Goal: Task Accomplishment & Management: Manage account settings

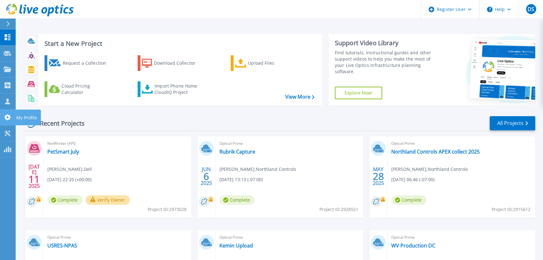
click at [8, 113] on link "My Profile My Profile" at bounding box center [8, 117] width 16 height 16
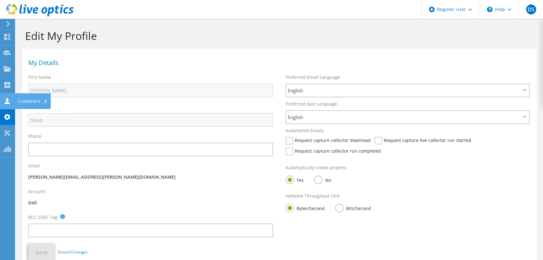
click at [7, 102] on use at bounding box center [7, 101] width 5 height 6
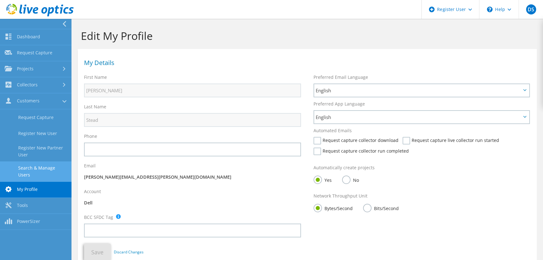
click at [57, 169] on link "Search & Manage Users" at bounding box center [35, 171] width 71 height 20
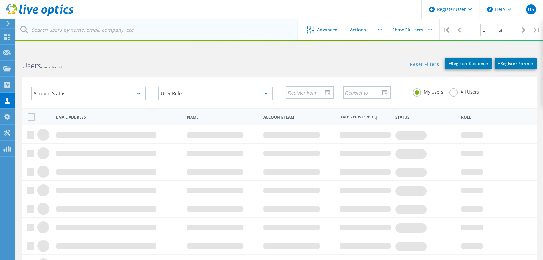
click at [97, 31] on input "text" at bounding box center [156, 30] width 281 height 22
paste input "cpoovakan@baldwinparkca.gov;"
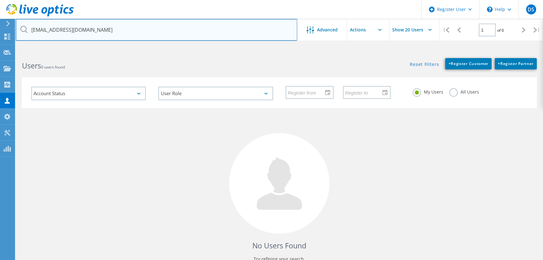
type input "cpoovakan@baldwinparkca.gov"
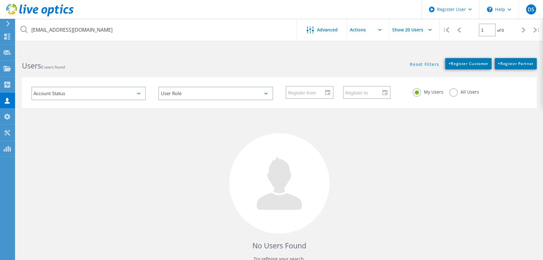
click at [476, 91] on label "All Users" at bounding box center [463, 91] width 29 height 6
click at [0, 0] on input "All Users" at bounding box center [0, 0] width 0 height 0
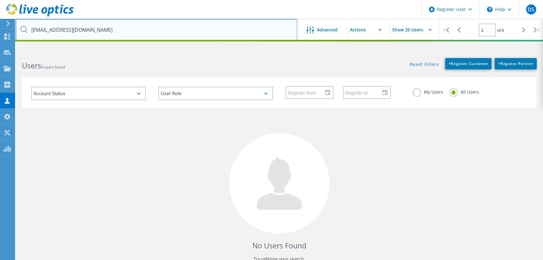
click at [119, 32] on input "cpoovakan@baldwinparkca.gov" at bounding box center [156, 30] width 281 height 22
